Goal: Task Accomplishment & Management: Manage account settings

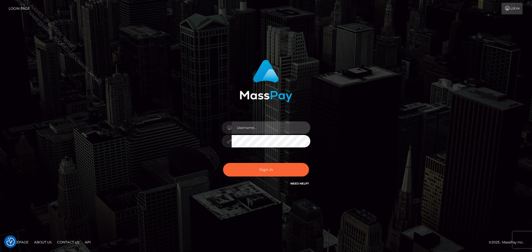
click at [289, 129] on input "text" at bounding box center [271, 128] width 79 height 12
type input "Seleen"
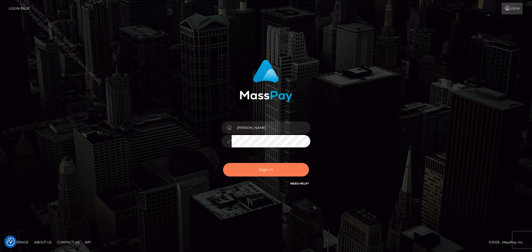
click at [267, 173] on button "Sign in" at bounding box center [266, 170] width 86 height 14
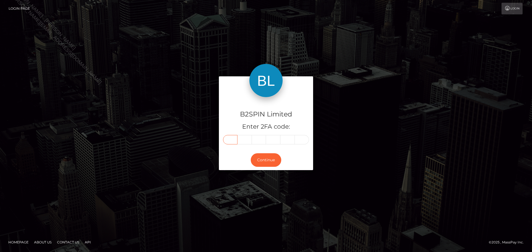
paste input "4"
type input "4"
type input "7"
type input "2"
type input "9"
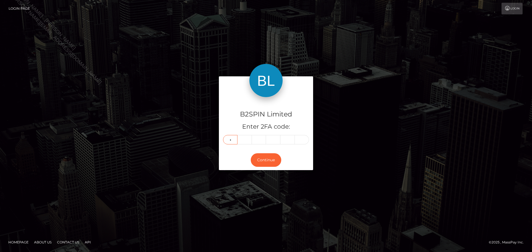
type input "6"
type input "0"
click at [269, 157] on button "Continue" at bounding box center [266, 161] width 30 height 14
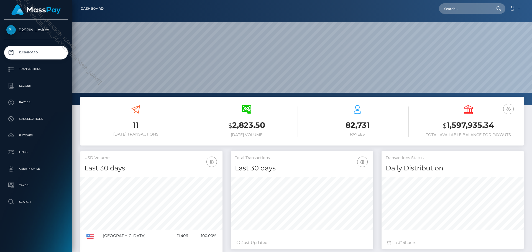
scroll to position [98, 142]
click at [40, 69] on p "Transactions" at bounding box center [35, 69] width 59 height 8
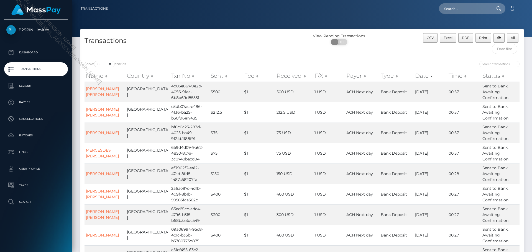
click at [339, 42] on span "OFF" at bounding box center [341, 42] width 14 height 6
checkbox input "true"
click at [100, 67] on select "10 25 50 100 250 500 1,000 3,500" at bounding box center [104, 64] width 21 height 6
select select "3500"
click at [95, 61] on select "10 25 50 100 250 500 1,000 3,500" at bounding box center [104, 64] width 21 height 6
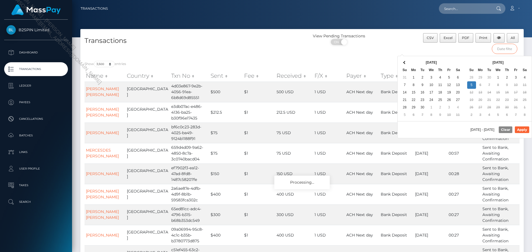
click at [507, 49] on input "text" at bounding box center [505, 49] width 26 height 10
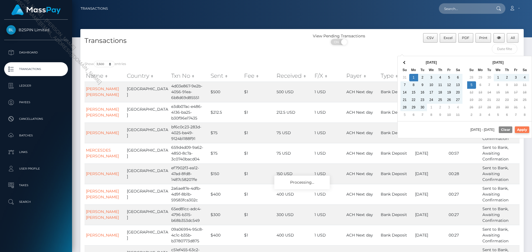
click at [523, 128] on button "Apply" at bounding box center [522, 130] width 14 height 7
type input "09/01/2025 - 10/05/2025"
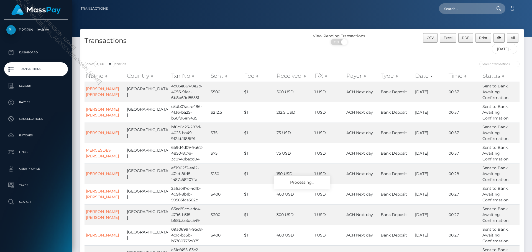
click at [382, 53] on div "View Pending Transactions ON OFF" at bounding box center [357, 45] width 111 height 24
click at [395, 70] on th "Type" at bounding box center [396, 75] width 34 height 11
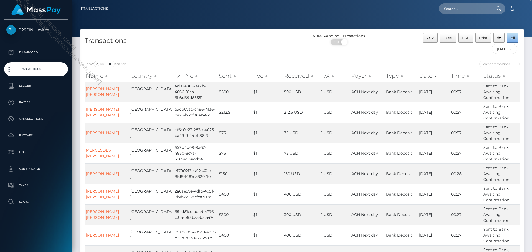
click at [514, 36] on span "All" at bounding box center [513, 38] width 4 height 4
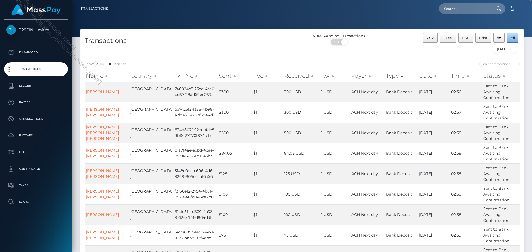
click at [511, 37] on span "All" at bounding box center [513, 38] width 4 height 4
